Goal: Book appointment/travel/reservation

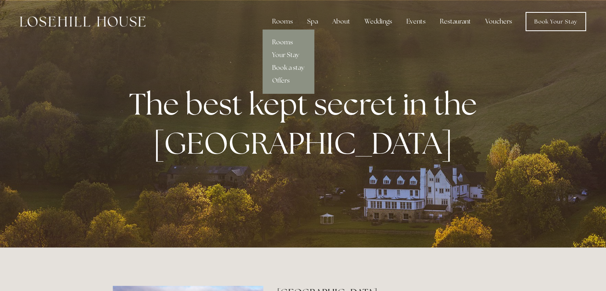
click at [285, 39] on link "Rooms" at bounding box center [288, 42] width 51 height 13
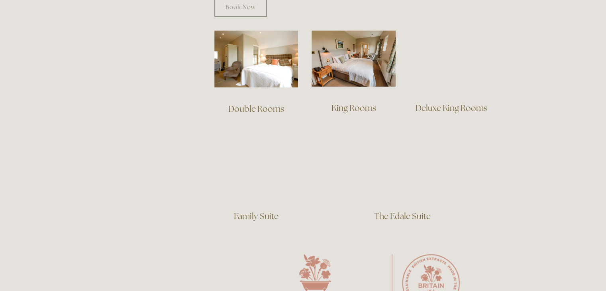
scroll to position [558, 0]
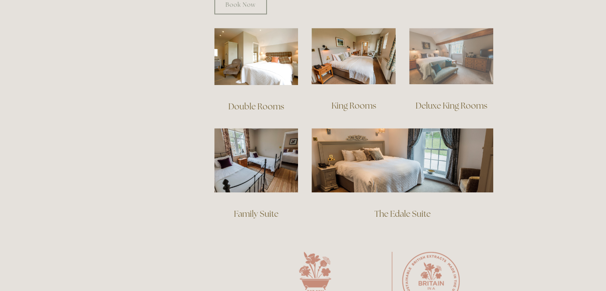
click at [441, 50] on img at bounding box center [451, 56] width 84 height 56
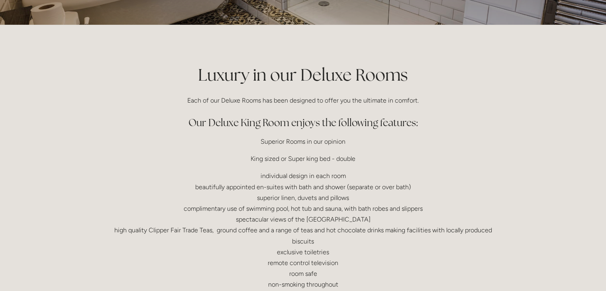
scroll to position [239, 0]
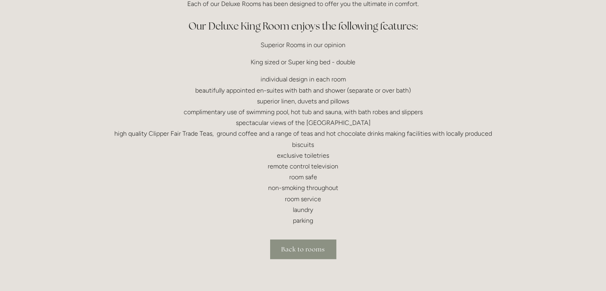
click at [301, 253] on link "Back to rooms" at bounding box center [303, 249] width 66 height 20
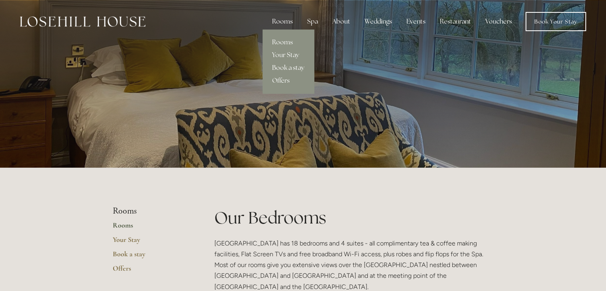
click at [302, 69] on link "Book a stay" at bounding box center [288, 67] width 51 height 13
